Goal: Task Accomplishment & Management: Manage account settings

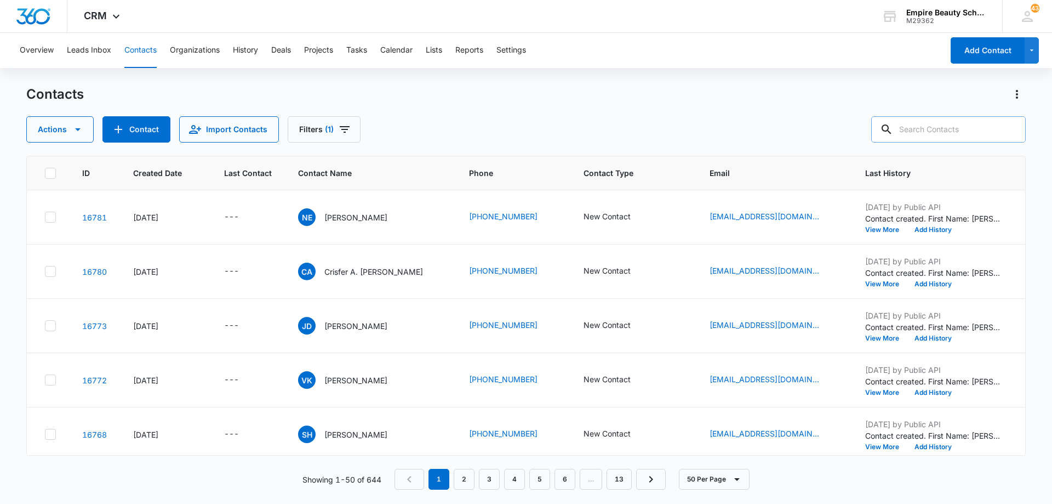
scroll to position [55, 0]
click at [941, 128] on input "text" at bounding box center [948, 129] width 155 height 26
type input "[PERSON_NAME]"
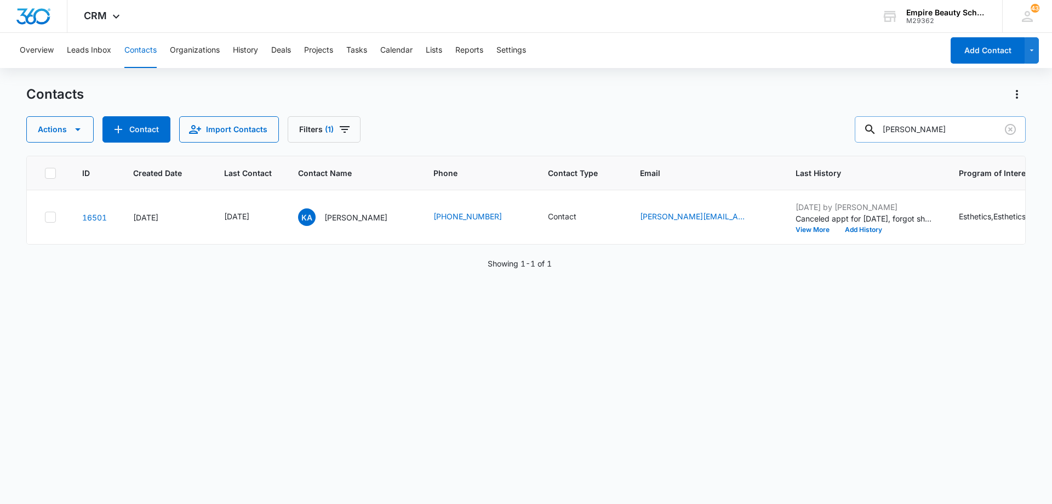
scroll to position [0, 0]
click at [796, 228] on button "View More" at bounding box center [817, 229] width 42 height 7
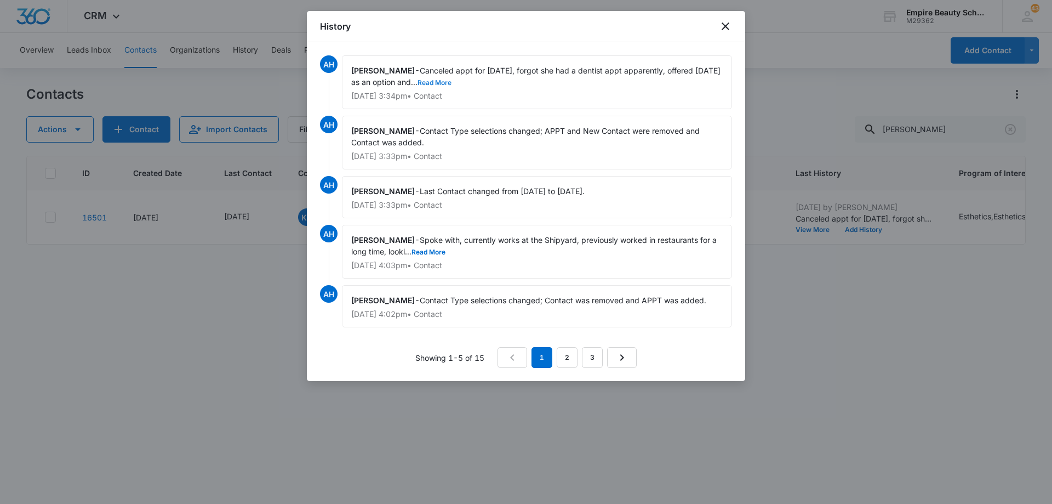
click at [418, 82] on button "Read More" at bounding box center [435, 82] width 34 height 7
click at [419, 254] on button "Read More" at bounding box center [429, 252] width 34 height 7
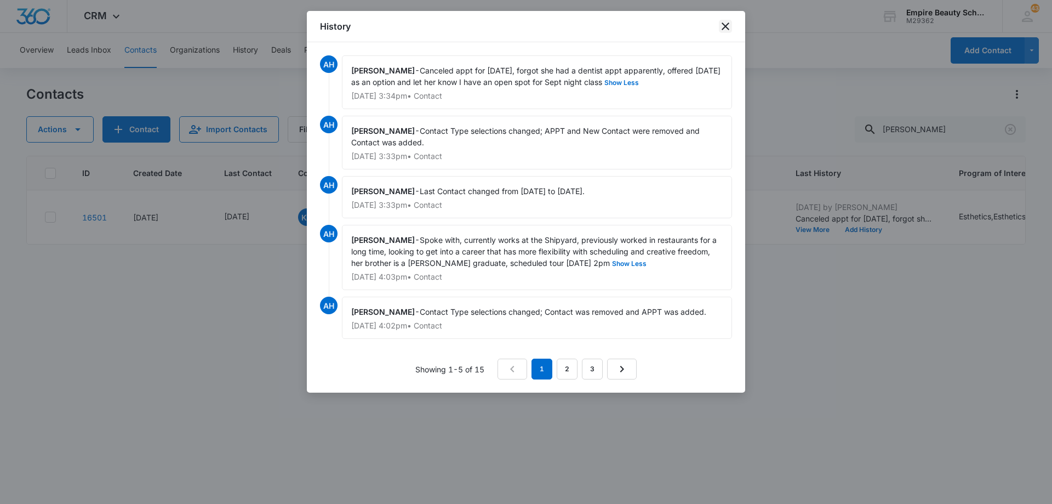
click at [725, 30] on icon "close" at bounding box center [725, 26] width 13 height 13
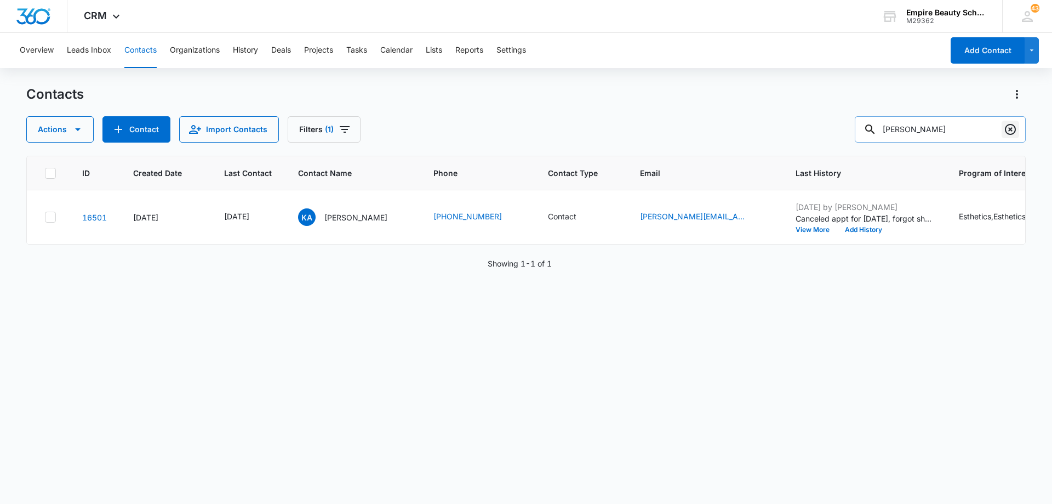
click at [1010, 129] on icon "Clear" at bounding box center [1010, 129] width 11 height 11
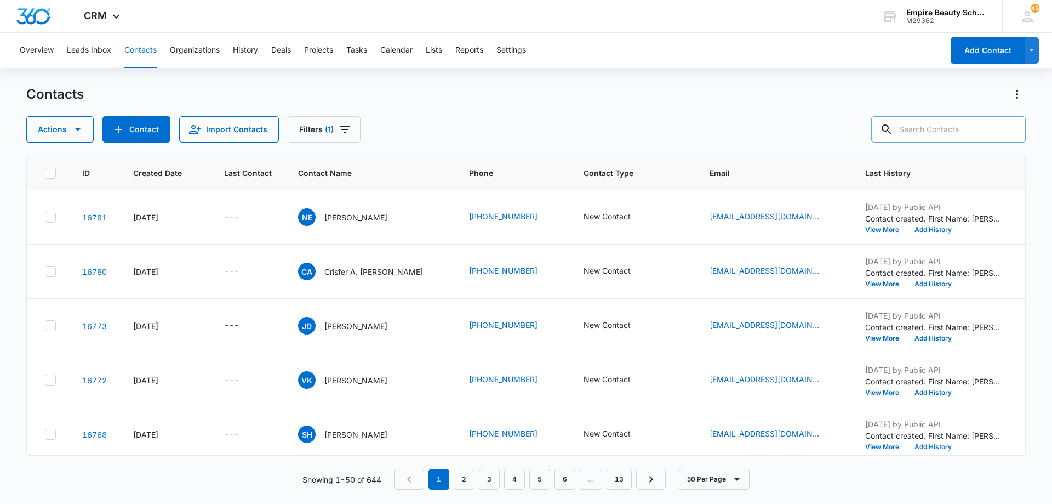
click at [494, 106] on div "Contacts Actions Contact Import Contacts Filters (1)" at bounding box center [526, 114] width 1000 height 57
click at [426, 111] on div "Contacts Actions Contact Import Contacts Filters (1)" at bounding box center [526, 114] width 1000 height 57
click at [947, 123] on input "text" at bounding box center [948, 129] width 155 height 26
type input "[PERSON_NAME]"
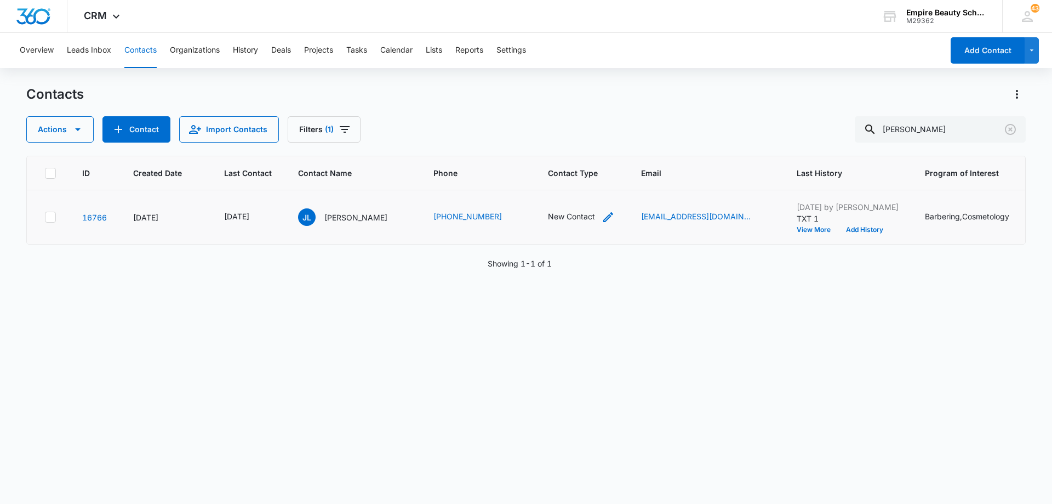
click at [603, 219] on icon "Contact Type - New Contact - Select to Edit Field" at bounding box center [608, 216] width 13 height 13
click at [589, 147] on icon "Remove New Contact" at bounding box center [592, 147] width 8 height 8
click at [593, 148] on div "Contact Type" at bounding box center [563, 147] width 73 height 25
click at [584, 253] on div "Contact" at bounding box center [574, 246] width 96 height 20
click at [608, 155] on div at bounding box center [611, 147] width 18 height 18
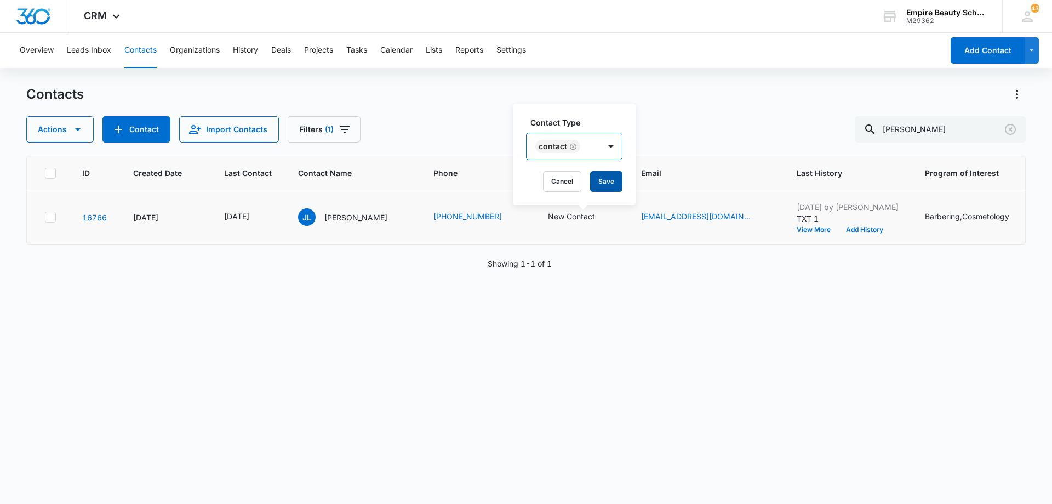
click at [608, 178] on button "Save" at bounding box center [606, 181] width 32 height 21
click at [486, 113] on div "Contacts Actions Contact Import Contacts Filters (1) [PERSON_NAME]" at bounding box center [526, 114] width 1000 height 57
click at [269, 218] on icon "Last Contact - 1757030400 - Select to Edit Field" at bounding box center [262, 216] width 13 height 13
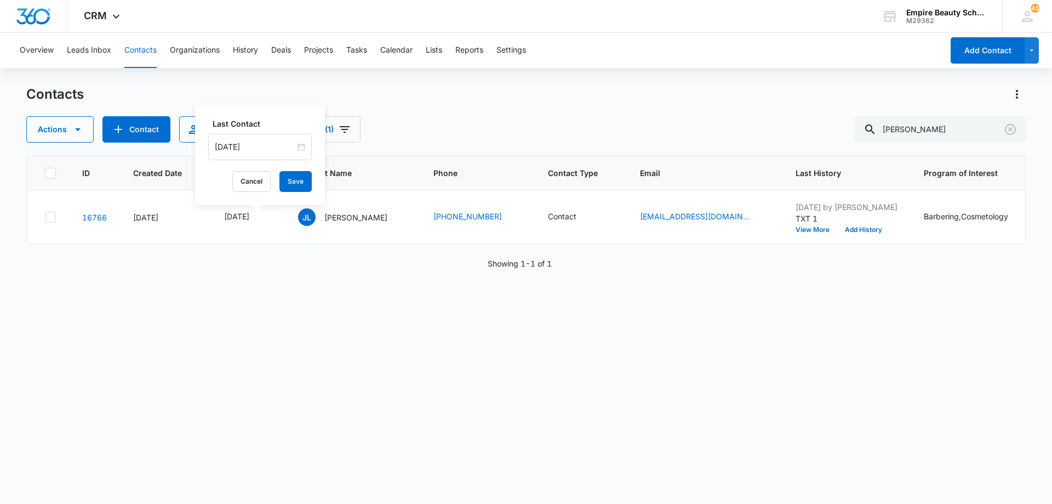
click at [272, 148] on input "[DATE]" at bounding box center [255, 147] width 81 height 12
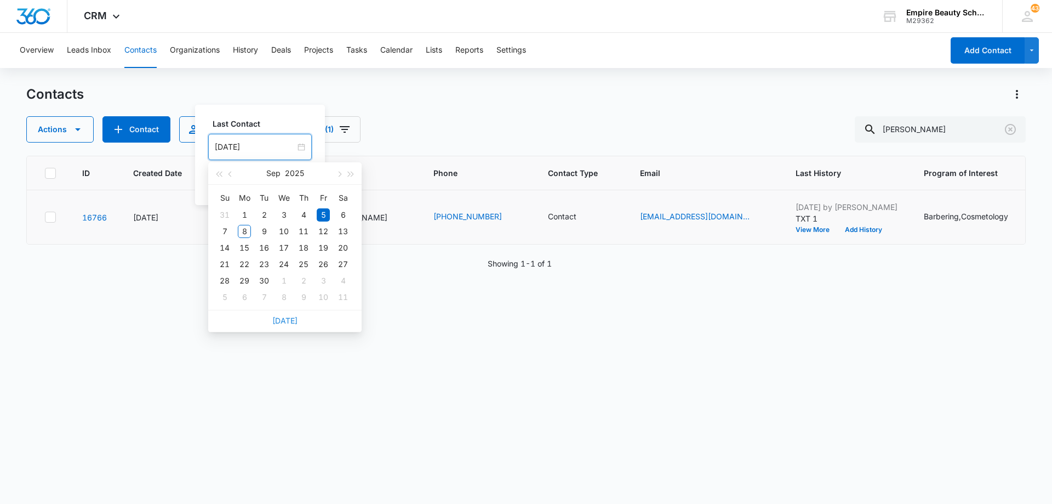
click at [287, 322] on link "[DATE]" at bounding box center [284, 320] width 25 height 9
type input "[DATE]"
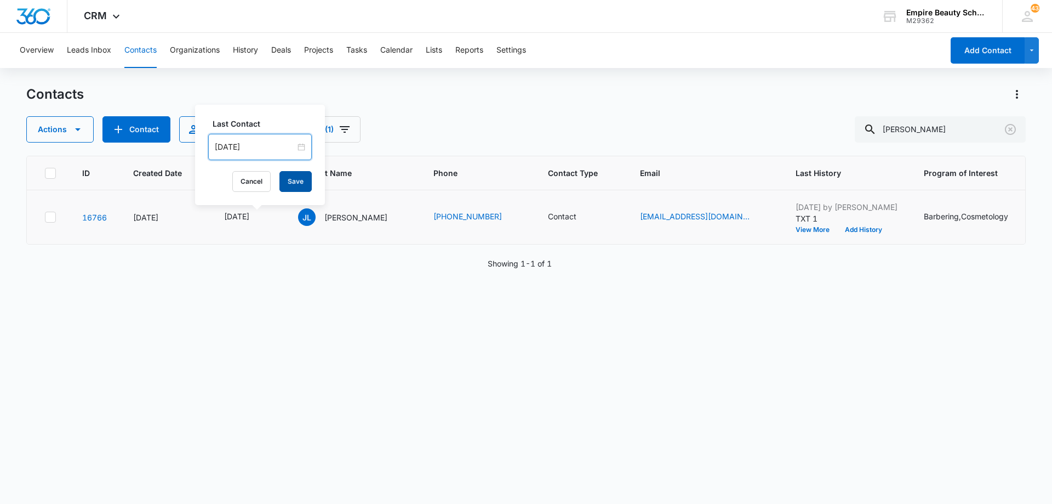
click at [286, 185] on button "Save" at bounding box center [296, 181] width 32 height 21
click at [588, 217] on icon "Contact Type - Contact - Select to Edit Field" at bounding box center [589, 216] width 13 height 13
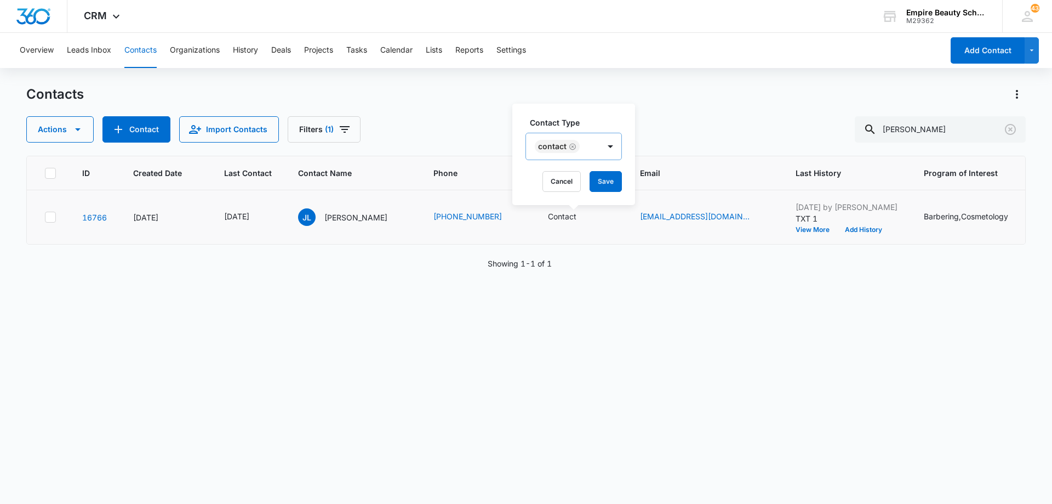
click at [572, 149] on icon "Remove Contact" at bounding box center [573, 147] width 8 height 8
click at [579, 147] on div at bounding box center [560, 147] width 49 height 14
click at [577, 272] on div "APPT" at bounding box center [572, 267] width 67 height 12
click at [599, 152] on div at bounding box center [599, 147] width 18 height 18
click at [599, 180] on button "Save" at bounding box center [594, 181] width 32 height 21
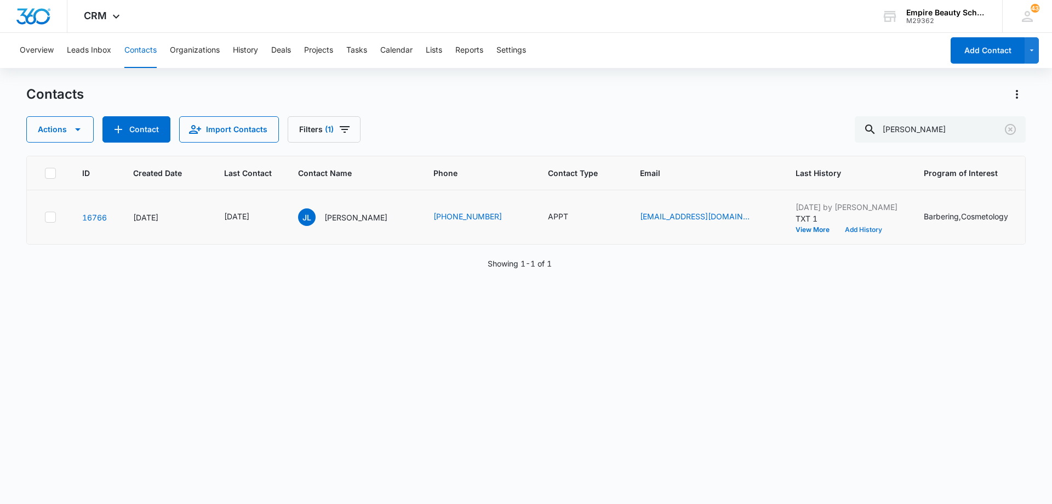
click at [837, 229] on button "Add History" at bounding box center [863, 229] width 53 height 7
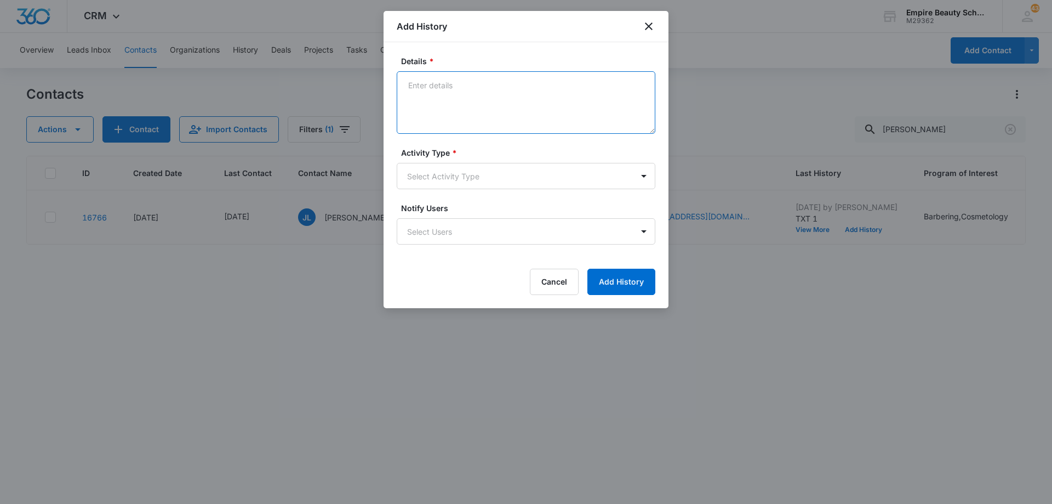
click at [511, 93] on textarea "Details *" at bounding box center [526, 102] width 259 height 62
type textarea "Spoke with him, originally from MA and just recently moved to [GEOGRAPHIC_DATA]…"
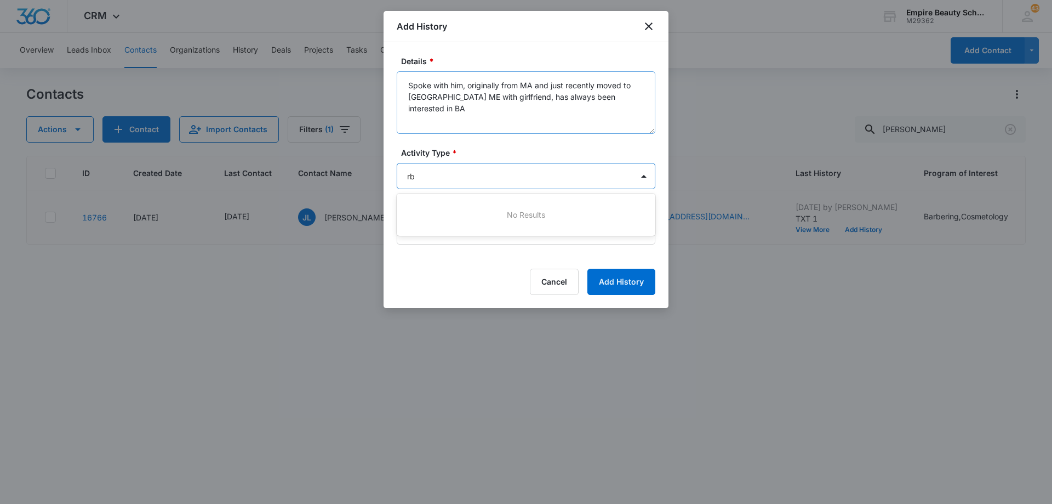
type input "r"
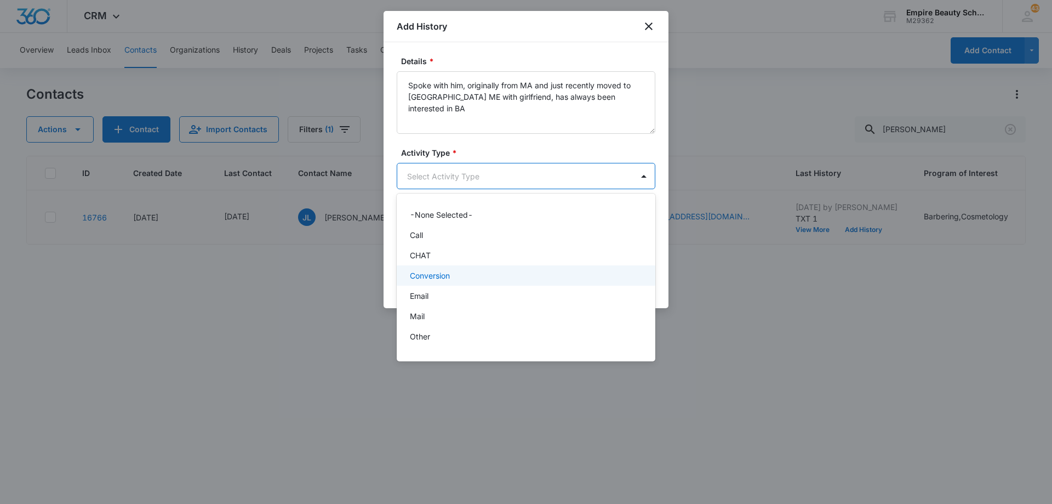
click at [626, 98] on div at bounding box center [526, 252] width 1052 height 504
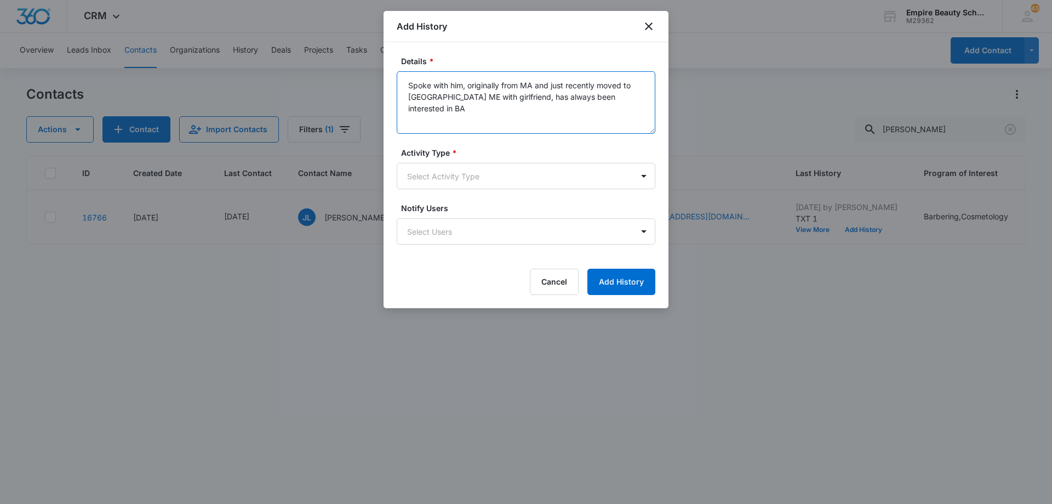
click at [626, 98] on textarea "Spoke with him, originally from MA and just recently moved to [GEOGRAPHIC_DATA]…" at bounding box center [526, 102] width 259 height 62
click at [493, 121] on textarea "Spoke with him, originally from MA and just recently moved to [GEOGRAPHIC_DATA]…" at bounding box center [526, 102] width 259 height 62
click at [635, 126] on textarea "Spoke with him, originally from MA and just recently moved to [GEOGRAPHIC_DATA]…" at bounding box center [526, 102] width 259 height 62
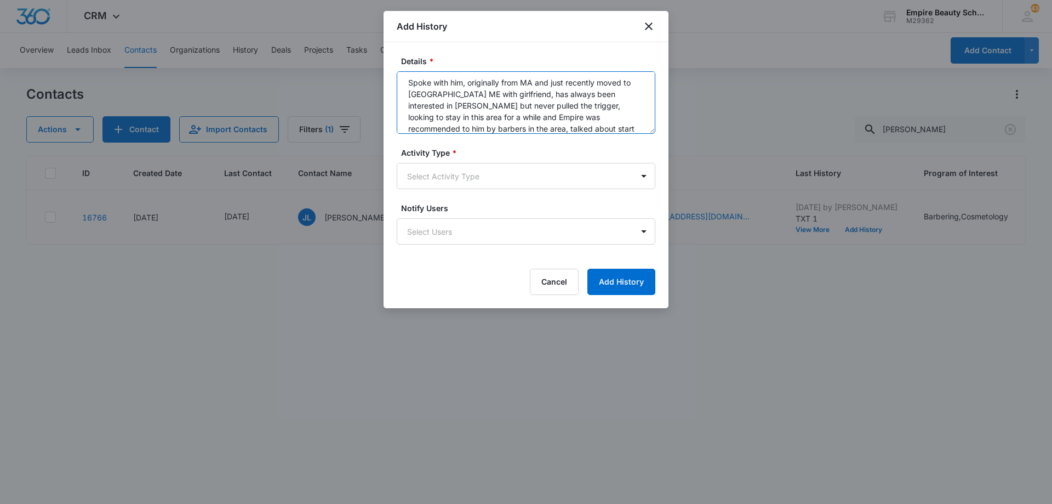
scroll to position [14, 0]
type textarea "Spoke with him, originally from MA and just recently moved to [GEOGRAPHIC_DATA]…"
click at [555, 175] on body "CRM Apps Forms CRM Email Shop Payments POS Files Brand Settings Empire Beauty S…" at bounding box center [526, 252] width 1052 height 504
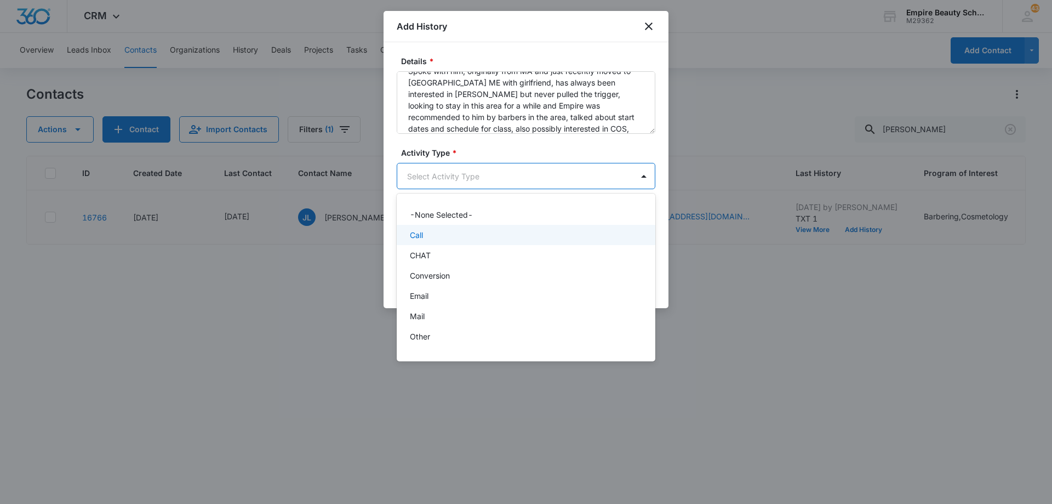
click at [522, 240] on div "Call" at bounding box center [525, 235] width 230 height 12
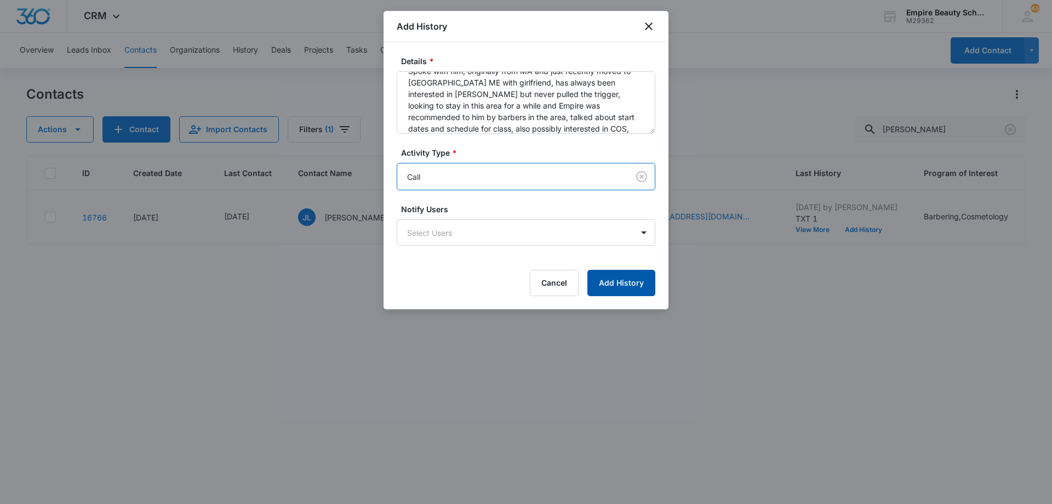
click at [623, 280] on button "Add History" at bounding box center [622, 283] width 68 height 26
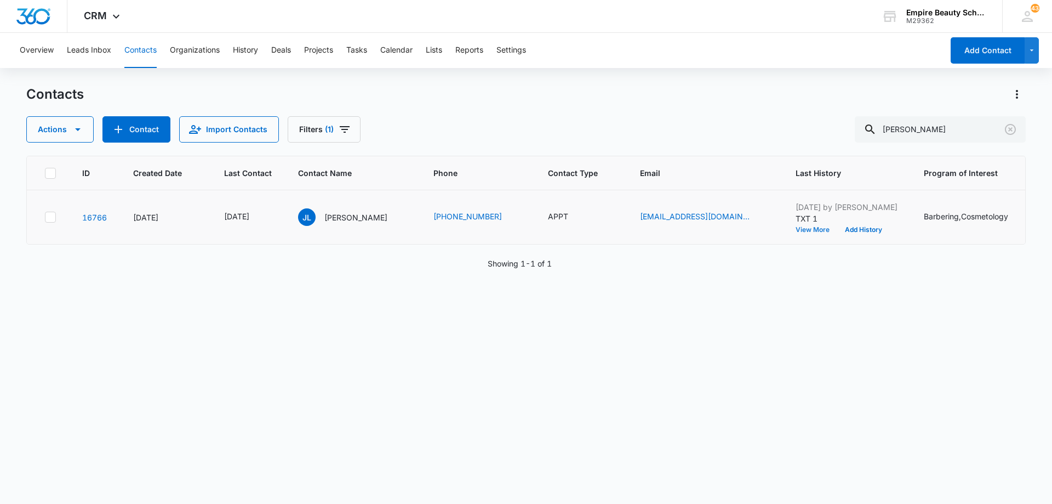
click at [796, 228] on button "View More" at bounding box center [817, 229] width 42 height 7
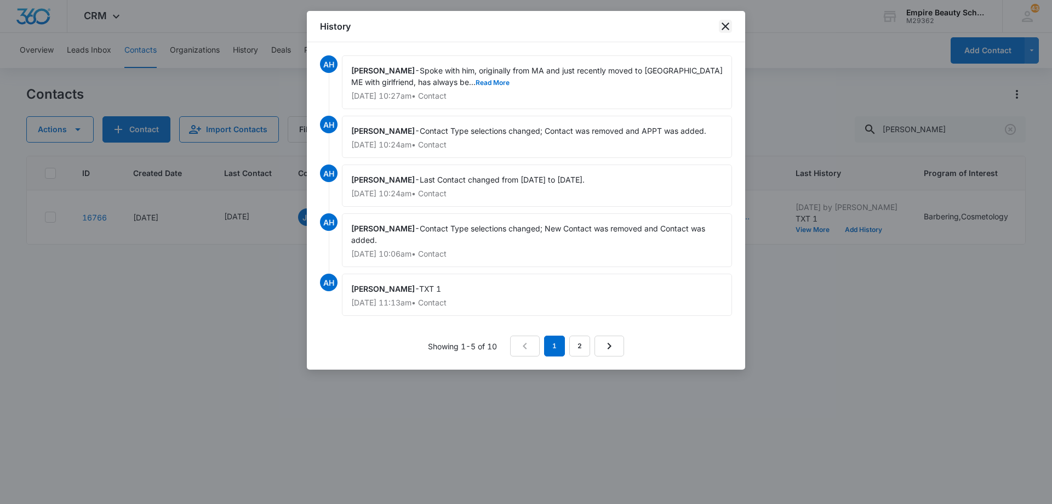
click at [726, 20] on icon "close" at bounding box center [725, 26] width 13 height 13
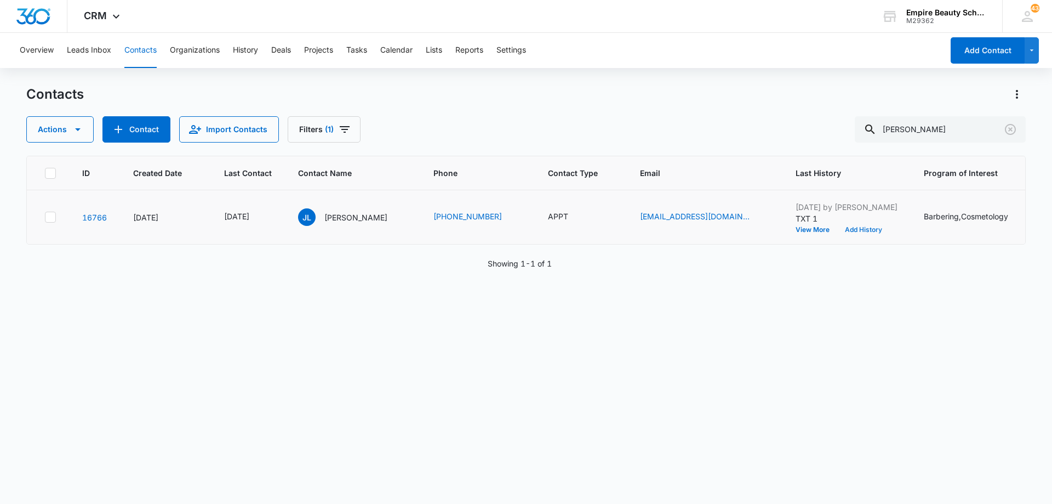
click at [837, 228] on button "Add History" at bounding box center [863, 229] width 53 height 7
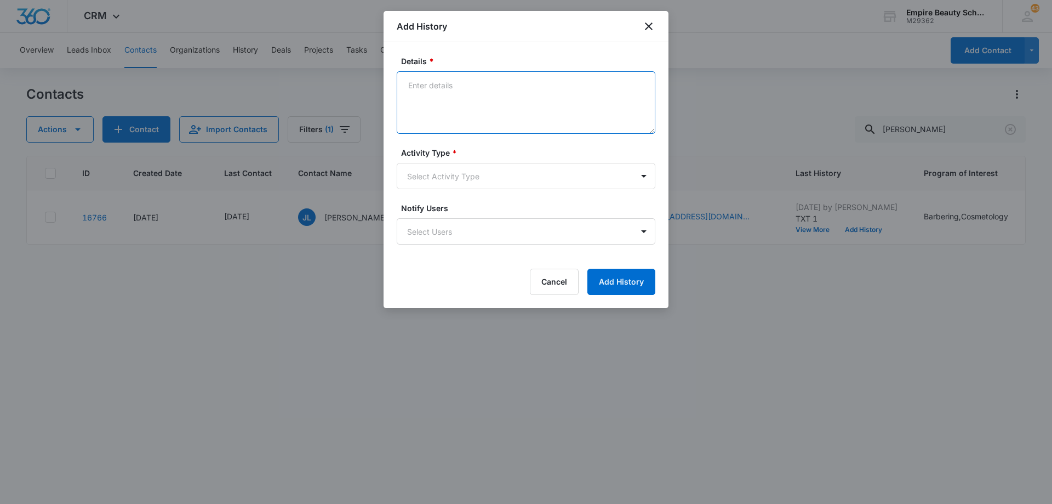
click at [491, 89] on textarea "Details *" at bounding box center [526, 102] width 259 height 62
type textarea "TXT with date and time of appt, what to bring for enrollment"
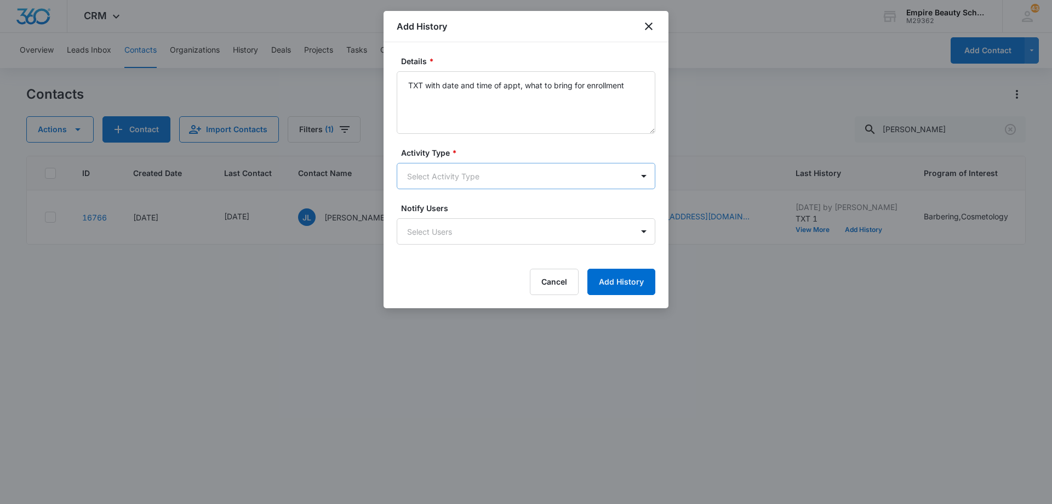
click at [475, 178] on body "CRM Apps Forms CRM Email Shop Payments POS Files Brand Settings Empire Beauty S…" at bounding box center [526, 252] width 1052 height 504
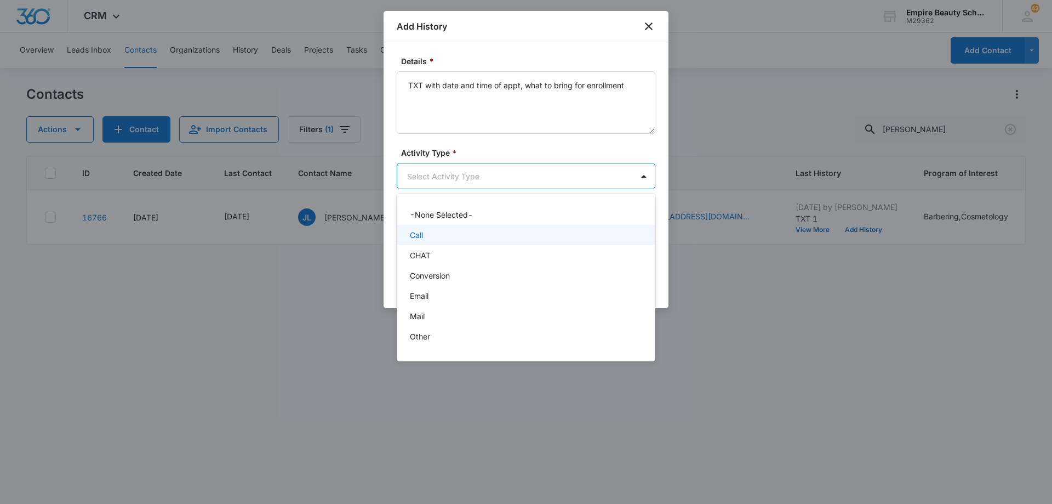
click at [473, 233] on div "Call" at bounding box center [525, 235] width 230 height 12
click at [477, 184] on body "CRM Apps Forms CRM Email Shop Payments POS Files Brand Settings Empire Beauty S…" at bounding box center [526, 252] width 1052 height 504
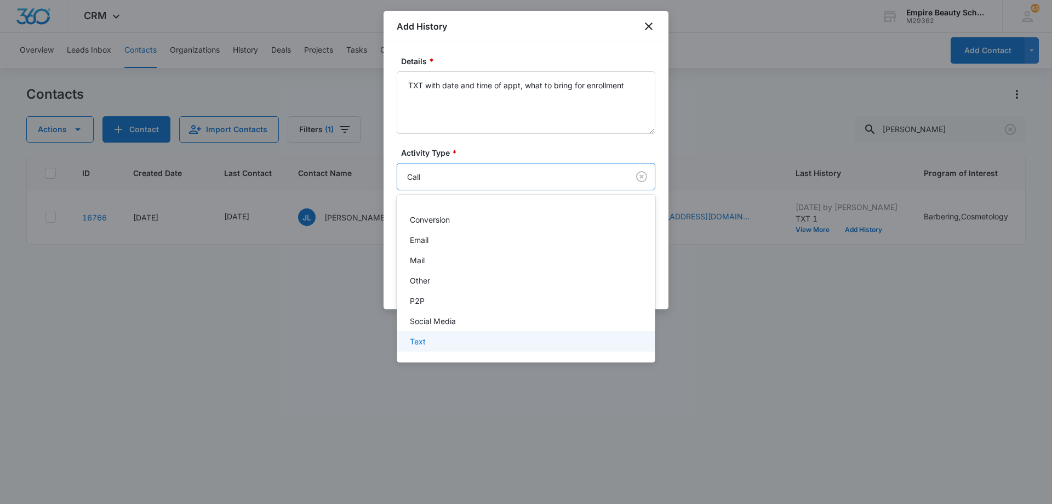
click at [482, 337] on div "Text" at bounding box center [525, 341] width 230 height 12
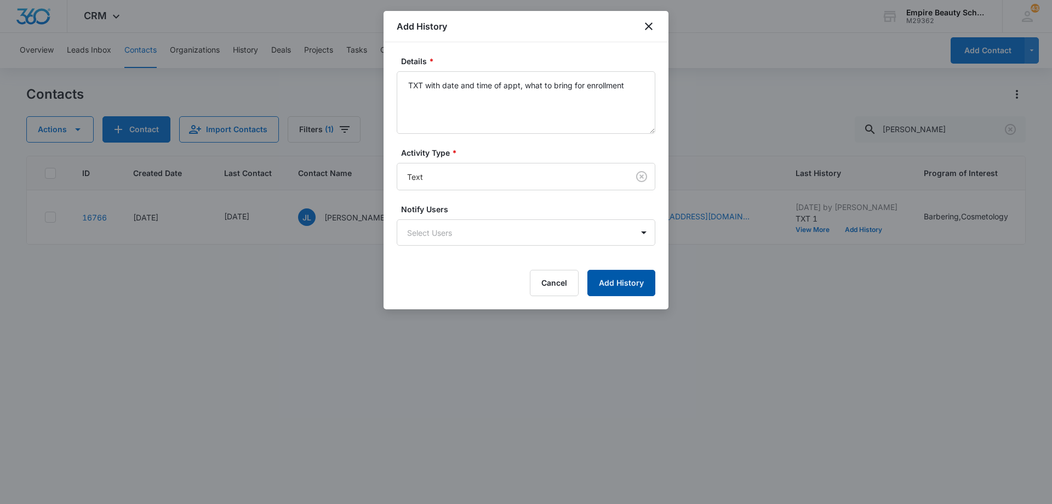
click at [610, 287] on button "Add History" at bounding box center [622, 283] width 68 height 26
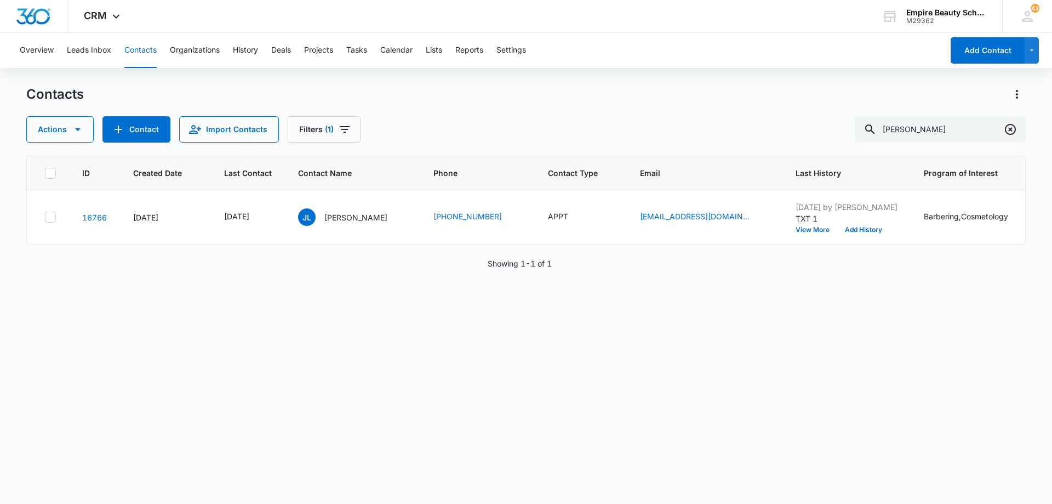
click at [1011, 129] on icon "Clear" at bounding box center [1010, 129] width 11 height 11
